Goal: Information Seeking & Learning: Stay updated

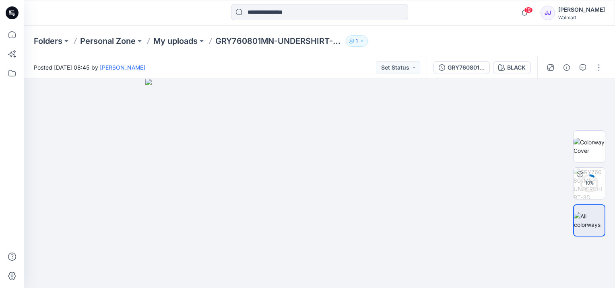
click at [335, 42] on p "1" at bounding box center [357, 41] width 2 height 9
click at [335, 25] on div "19 Notifications Your style WM-US-MENS-008 -A-SHIRT-[PERSON_NAME]-N3-3D is read…" at bounding box center [319, 13] width 591 height 26
click at [335, 11] on span "19" at bounding box center [528, 10] width 9 height 6
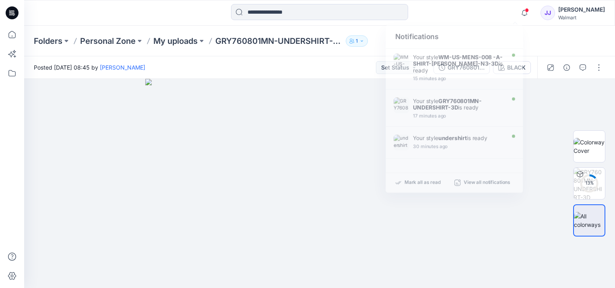
click at [335, 6] on div "Notifications Your style WM-US-MENS-008 -A-SHIRT-[PERSON_NAME]-N3-3D is ready 1…" at bounding box center [319, 13] width 591 height 18
